Goal: Book appointment/travel/reservation

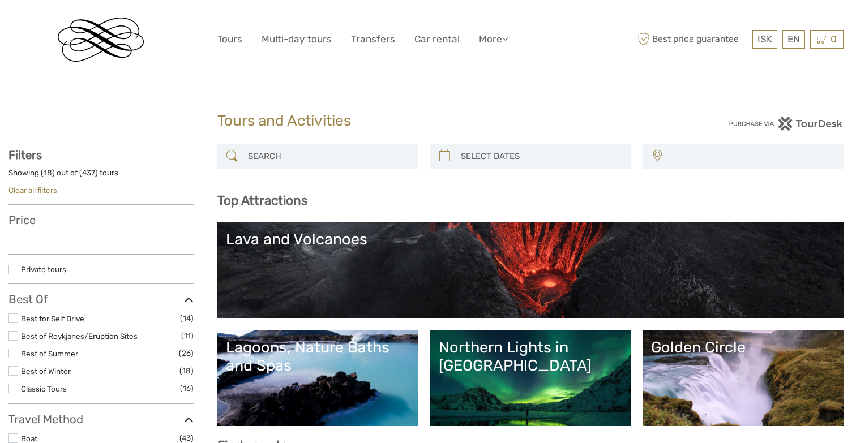
select select
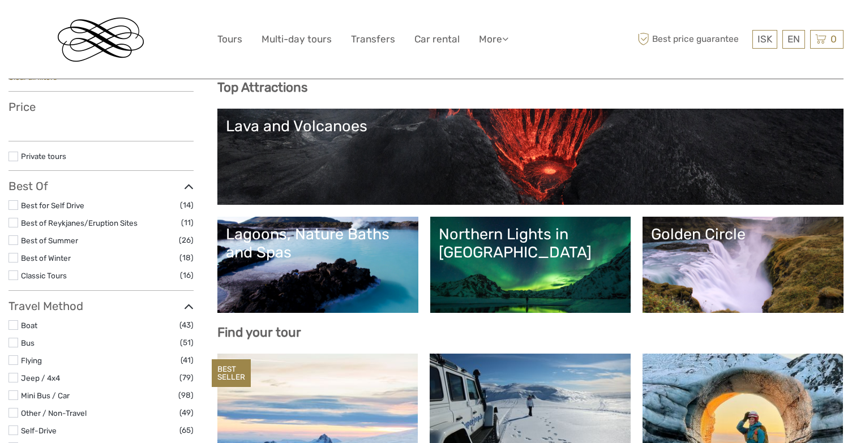
select select
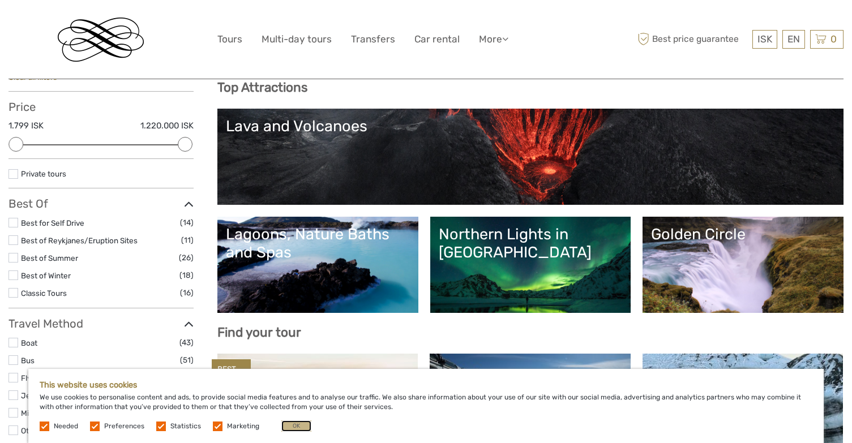
click at [292, 426] on button "OK" at bounding box center [296, 426] width 30 height 11
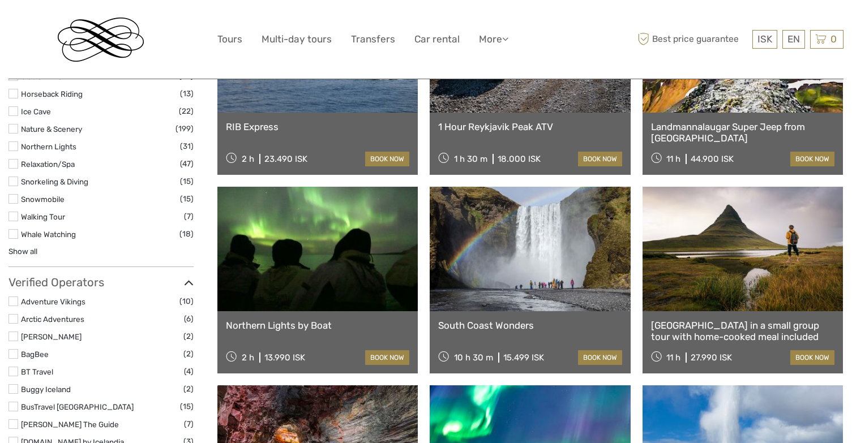
scroll to position [1075, 0]
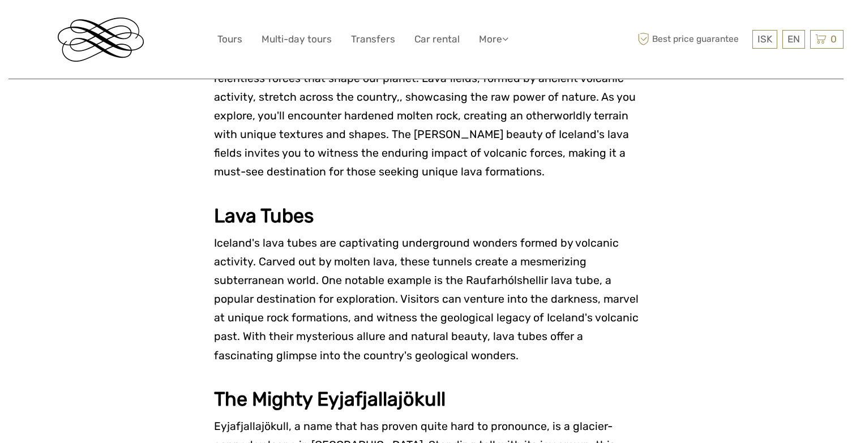
scroll to position [1472, 0]
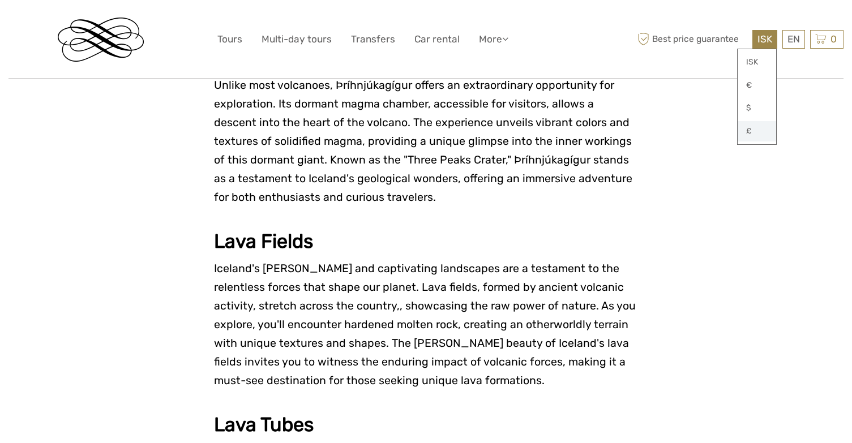
click at [747, 128] on link "£" at bounding box center [757, 131] width 38 height 20
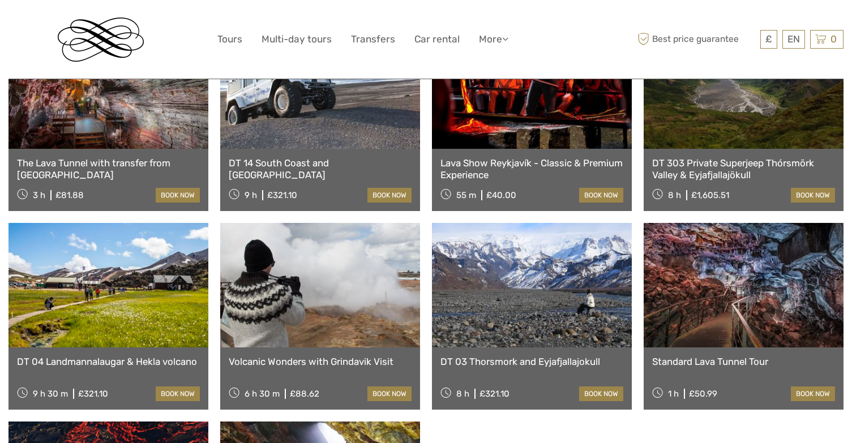
scroll to position [453, 0]
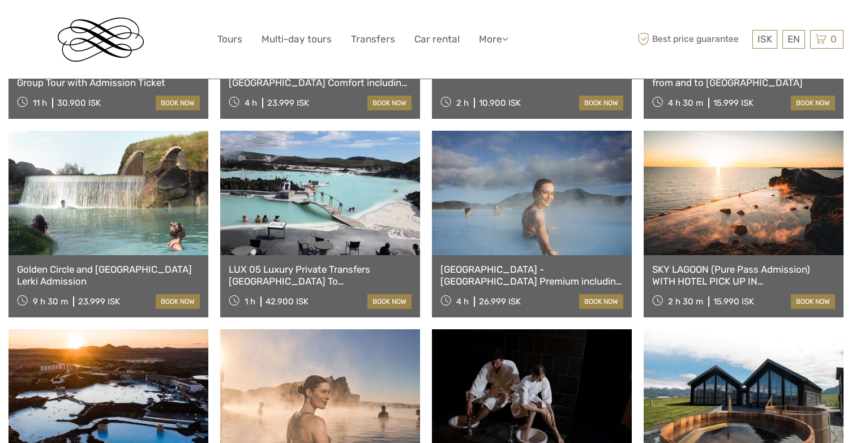
scroll to position [623, 0]
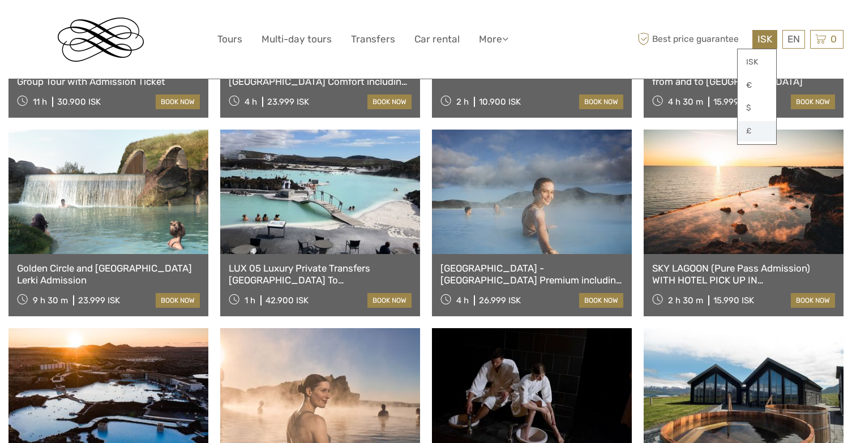
click at [760, 138] on link "£" at bounding box center [757, 131] width 38 height 20
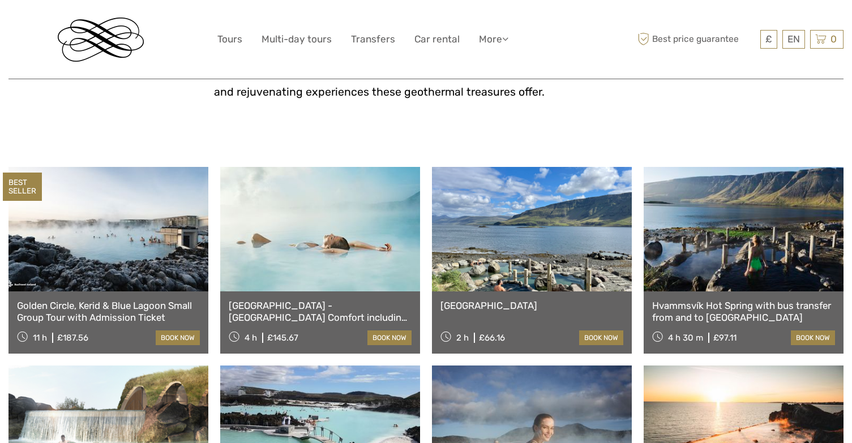
scroll to position [453, 0]
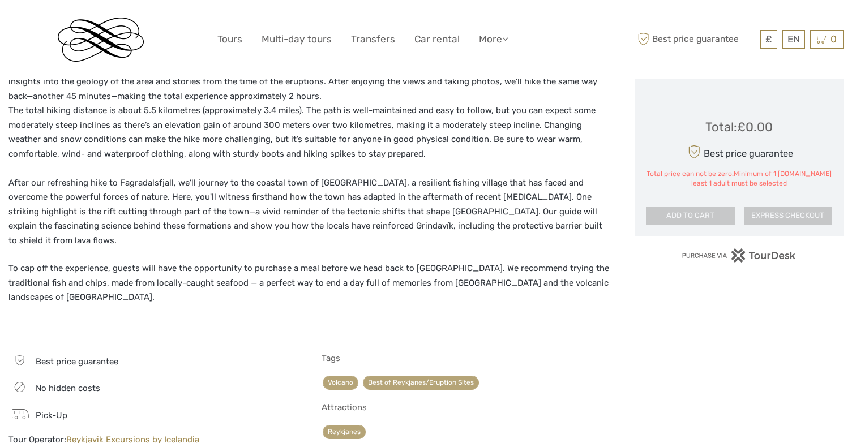
scroll to position [679, 0]
